Goal: Task Accomplishment & Management: Use online tool/utility

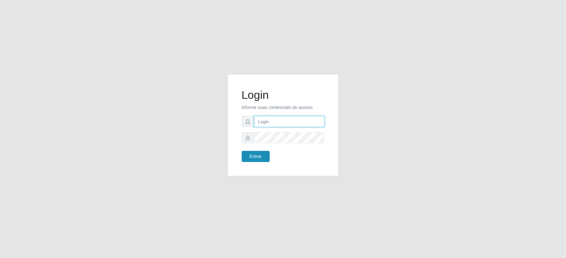
type input "[EMAIL_ADDRESS][DOMAIN_NAME]"
click at [260, 153] on button "Entrar" at bounding box center [256, 156] width 28 height 11
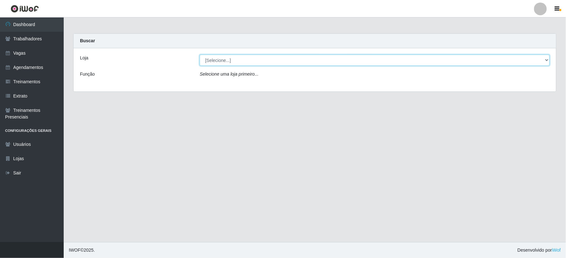
click at [239, 62] on select "[Selecione...] SuperFácil Atacado - Vale do Sol" at bounding box center [375, 60] width 350 height 11
select select "502"
click at [200, 55] on select "[Selecione...] SuperFácil Atacado - Vale do Sol" at bounding box center [375, 60] width 350 height 11
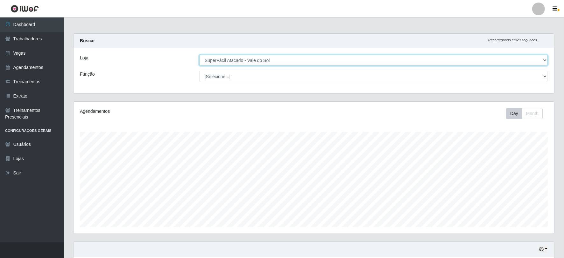
scroll to position [132, 481]
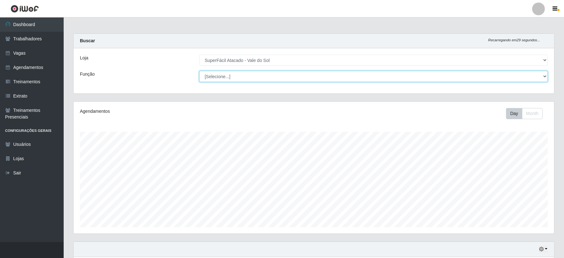
drag, startPoint x: 239, startPoint y: 64, endPoint x: 235, endPoint y: 79, distance: 15.5
click at [235, 79] on select "[Selecione...] Embalador Embalador + Embalador ++ Operador de Caixa Operador de…" at bounding box center [373, 76] width 348 height 11
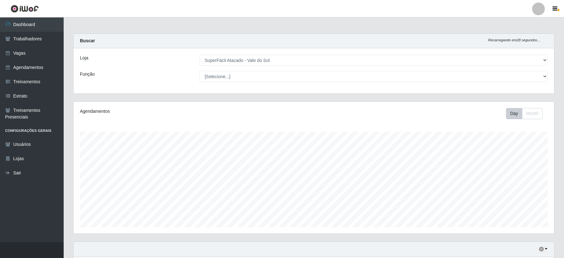
click at [150, 108] on div "Agendamentos" at bounding box center [174, 111] width 189 height 7
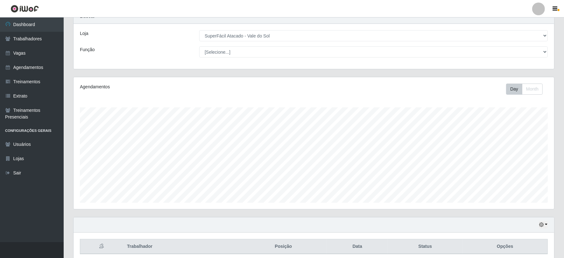
scroll to position [0, 0]
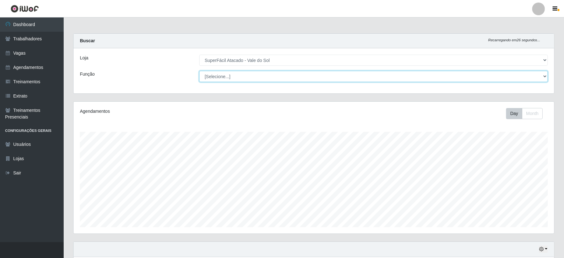
click at [245, 72] on select "[Selecione...] Embalador Embalador + Embalador ++ Operador de Caixa Operador de…" at bounding box center [373, 76] width 348 height 11
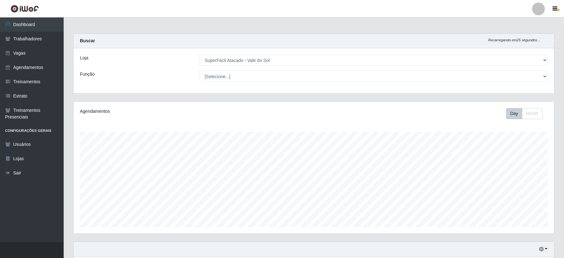
click at [174, 74] on div "Função" at bounding box center [134, 76] width 119 height 11
